Goal: Navigation & Orientation: Find specific page/section

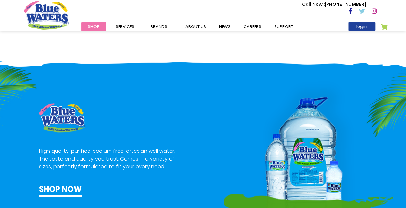
scroll to position [290, 0]
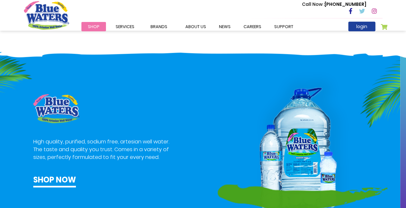
drag, startPoint x: 173, startPoint y: 122, endPoint x: 176, endPoint y: 124, distance: 3.9
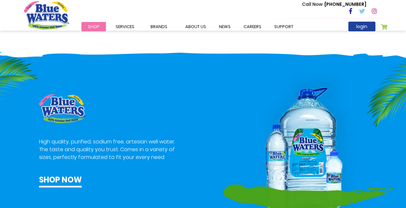
drag, startPoint x: 176, startPoint y: 124, endPoint x: 310, endPoint y: 38, distance: 159.0
click at [310, 38] on img at bounding box center [203, 48] width 406 height 20
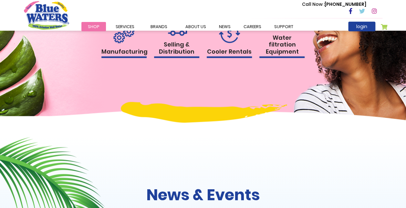
scroll to position [613, 0]
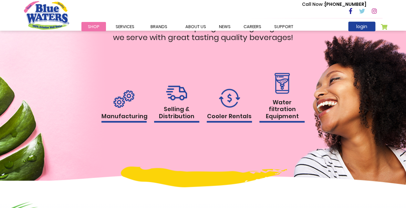
click at [235, 104] on img at bounding box center [229, 98] width 21 height 19
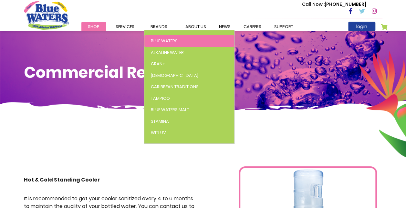
click at [175, 42] on span "Blue Waters" at bounding box center [164, 41] width 27 height 6
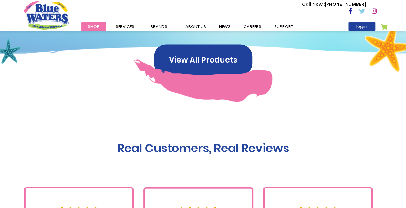
scroll to position [645, 0]
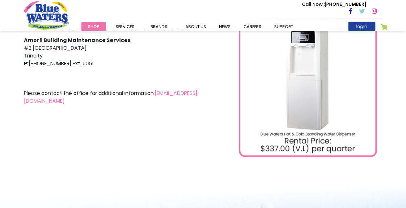
scroll to position [161, 0]
